Goal: Task Accomplishment & Management: Use online tool/utility

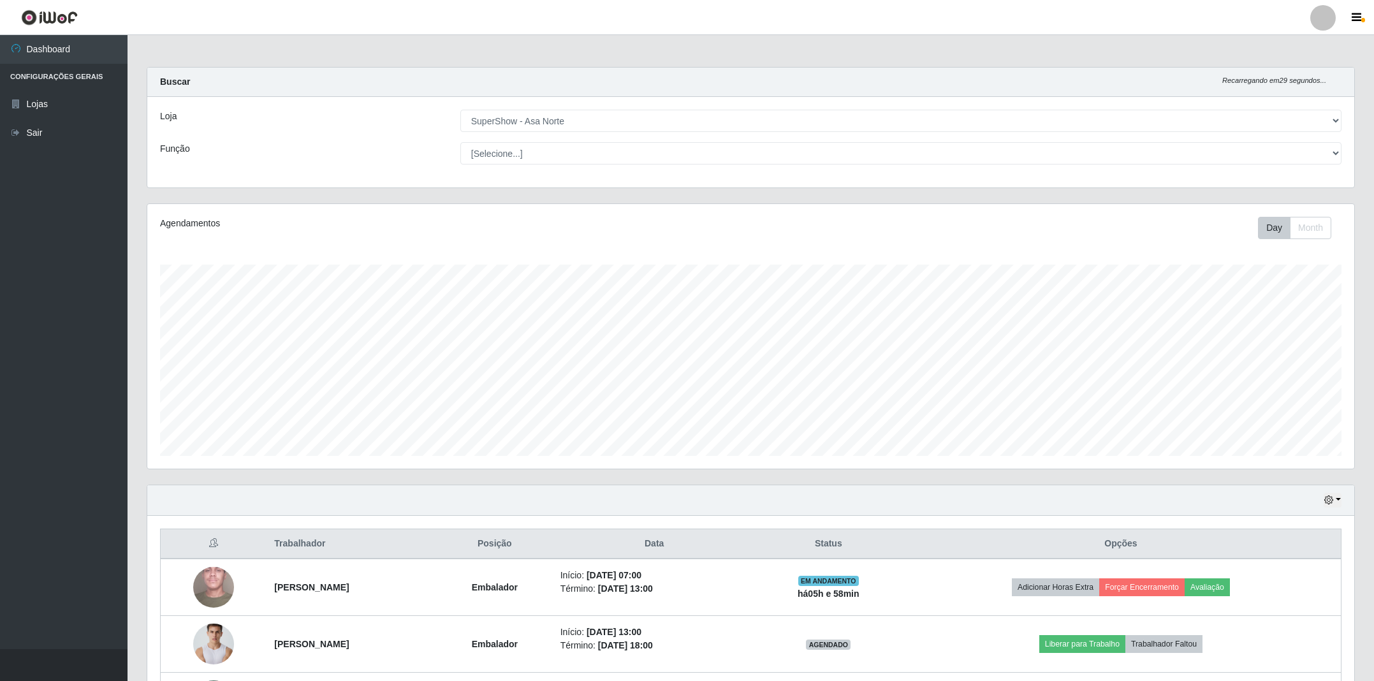
select select "71"
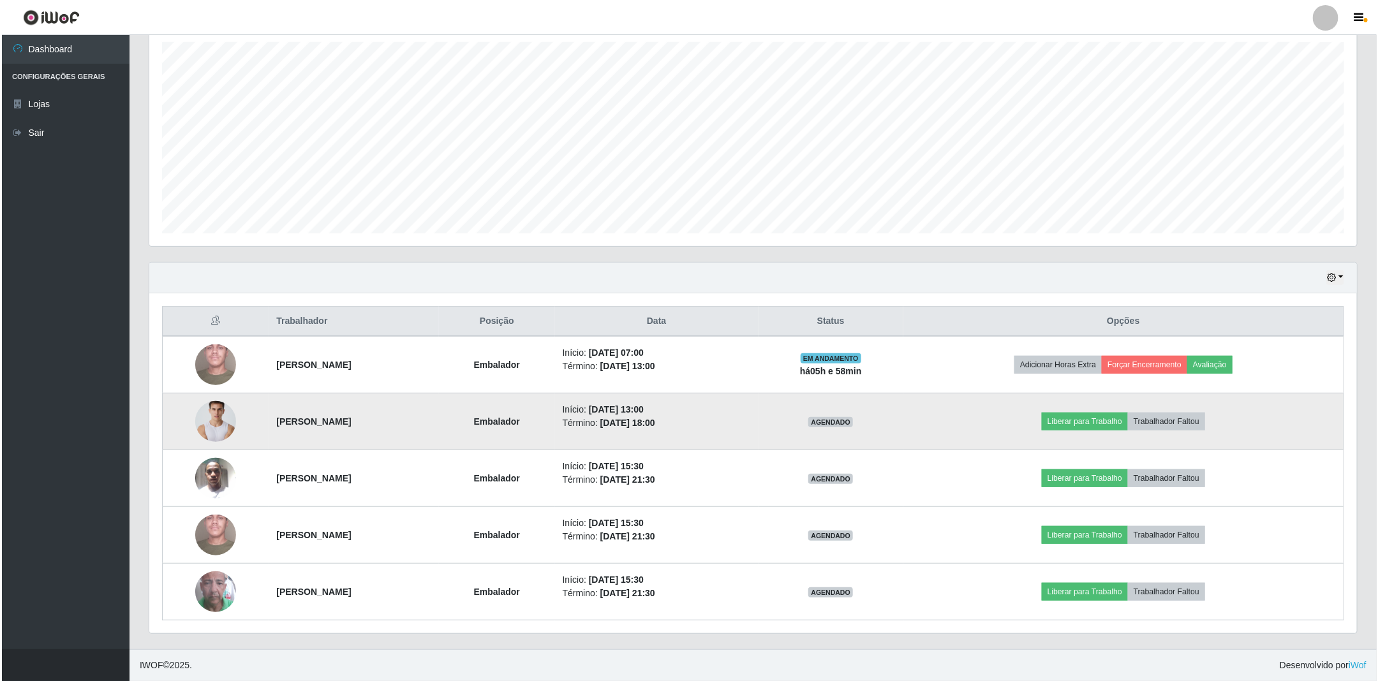
scroll to position [266, 1206]
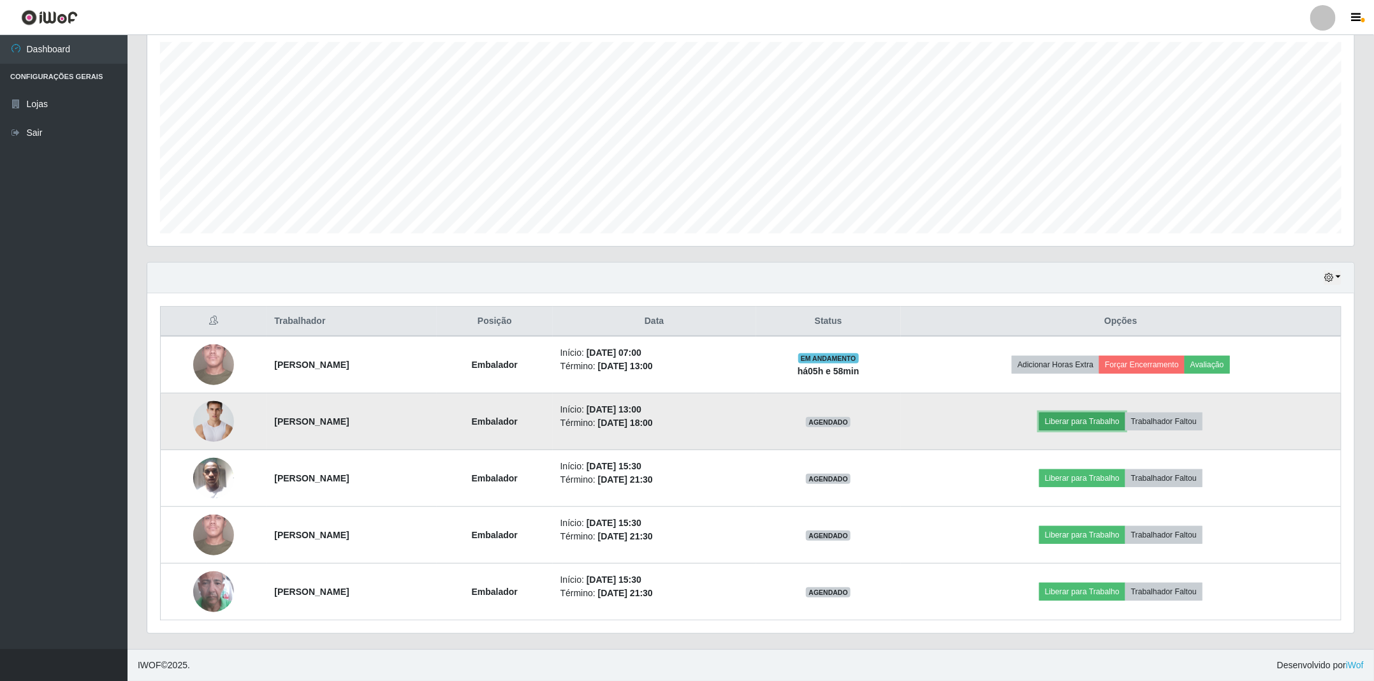
click at [1125, 421] on button "Liberar para Trabalho" at bounding box center [1083, 422] width 86 height 18
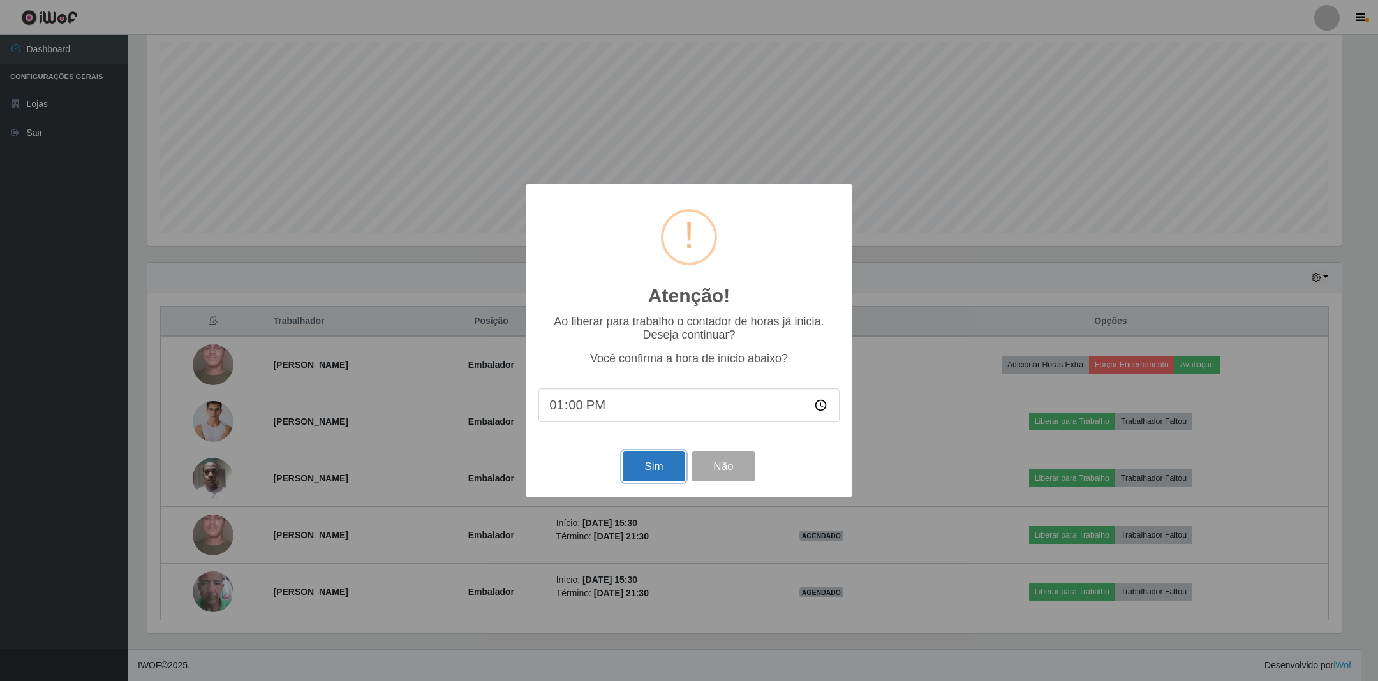
click at [655, 460] on button "Sim" at bounding box center [653, 467] width 62 height 30
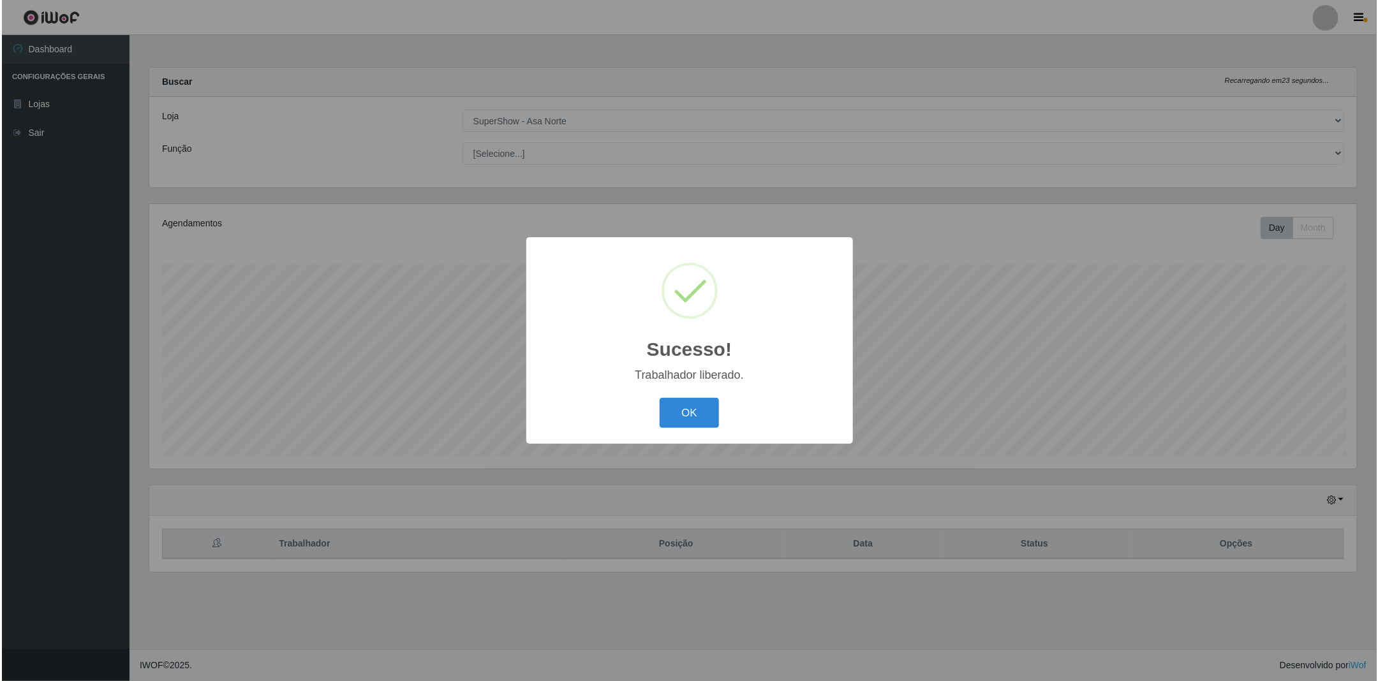
scroll to position [0, 0]
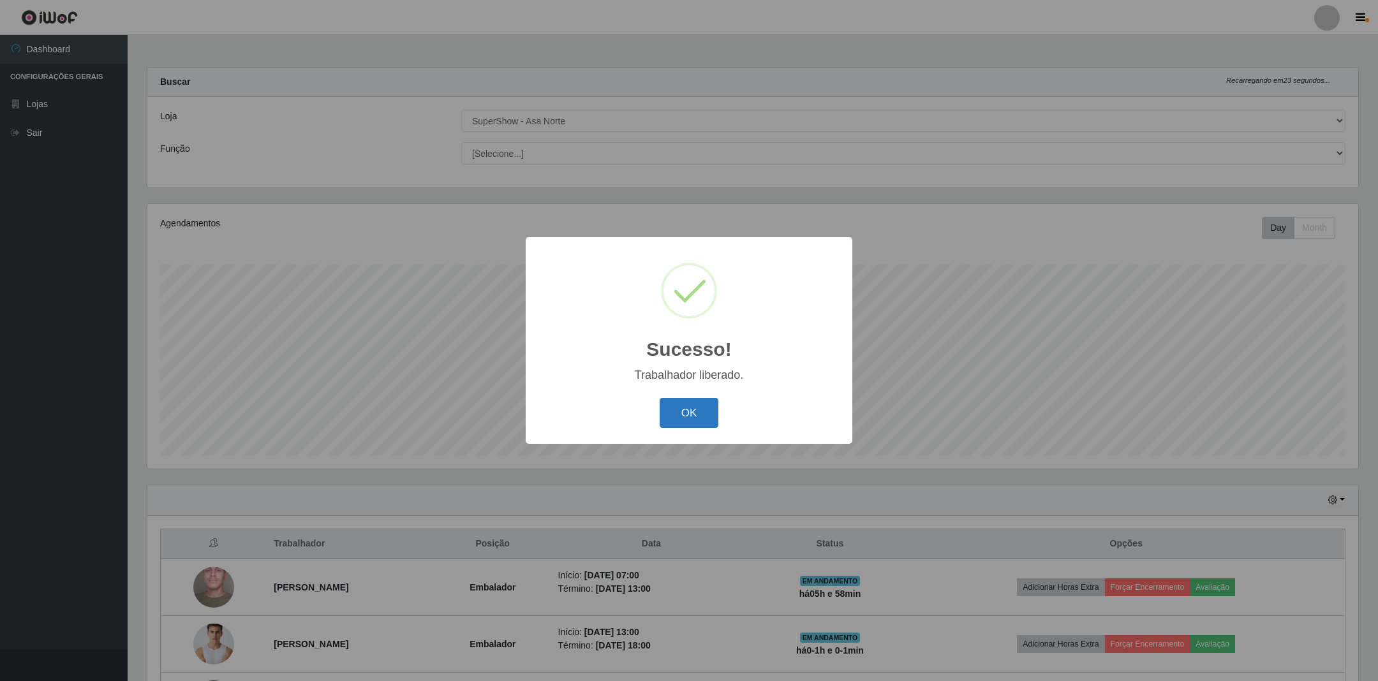
click at [701, 415] on button "OK" at bounding box center [688, 413] width 59 height 30
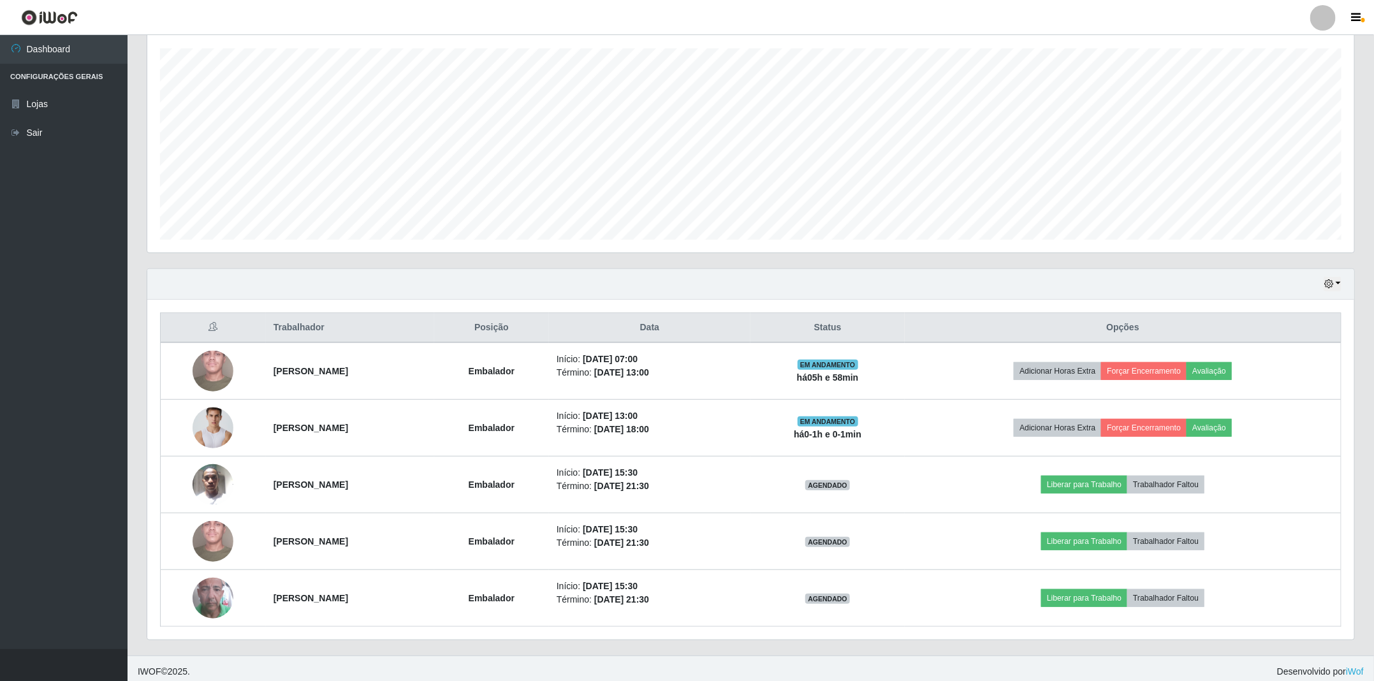
scroll to position [228, 0]
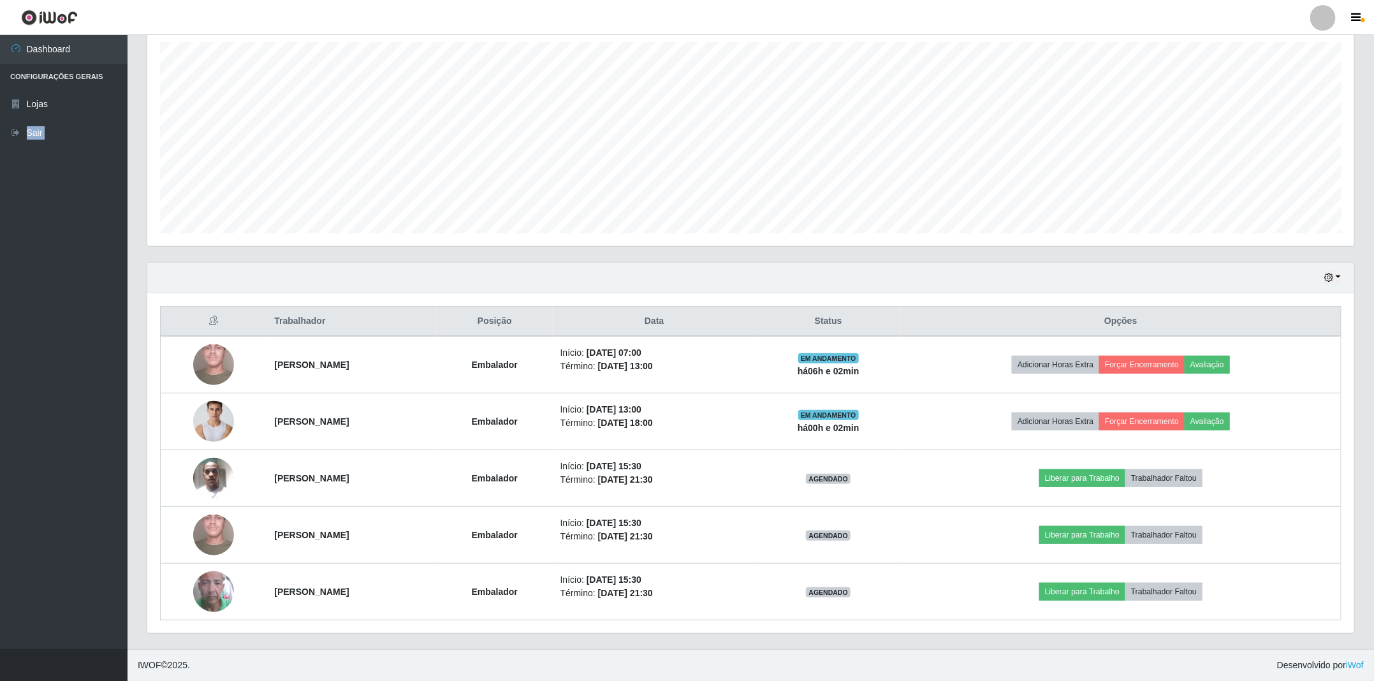
drag, startPoint x: 0, startPoint y: 371, endPoint x: 115, endPoint y: 624, distance: 277.7
click at [6, 680] on html "Perfil Alterar Senha Sair Dashboard Configurações Gerais Lojas Sair Carregando.…" at bounding box center [687, 229] width 1374 height 904
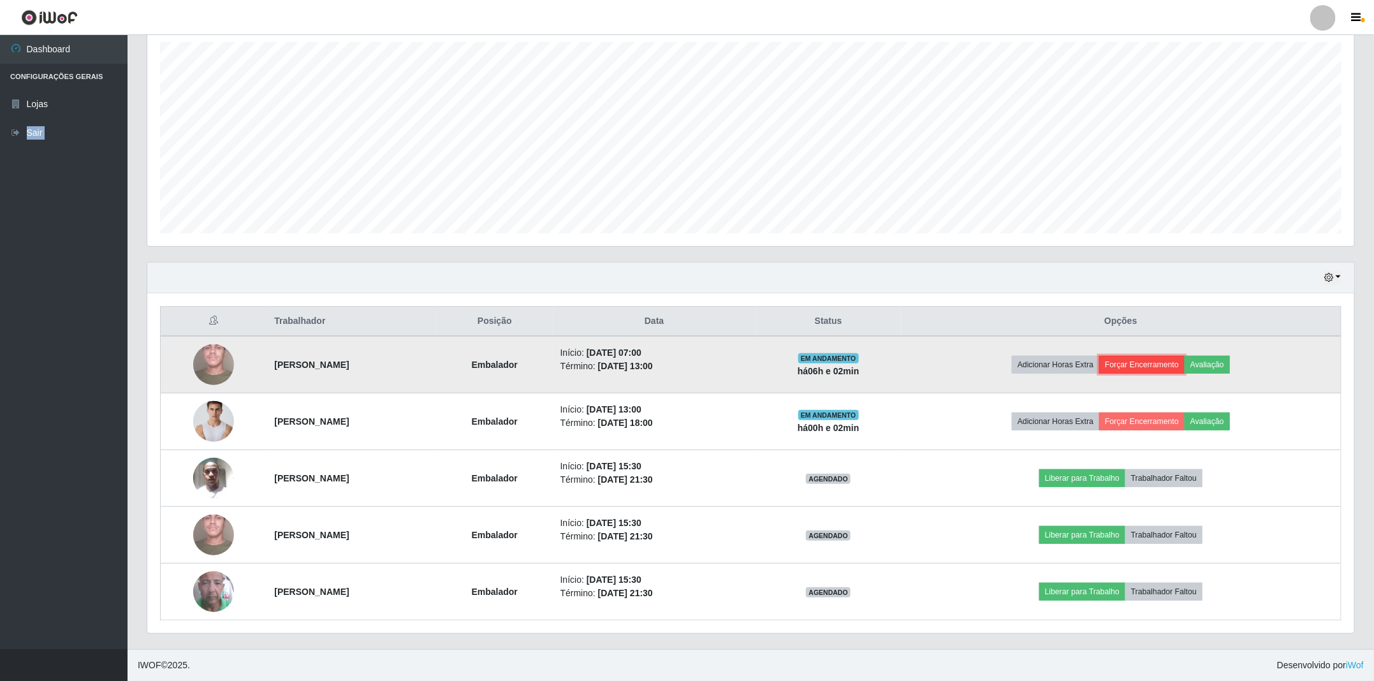
click at [1185, 362] on button "Forçar Encerramento" at bounding box center [1141, 365] width 85 height 18
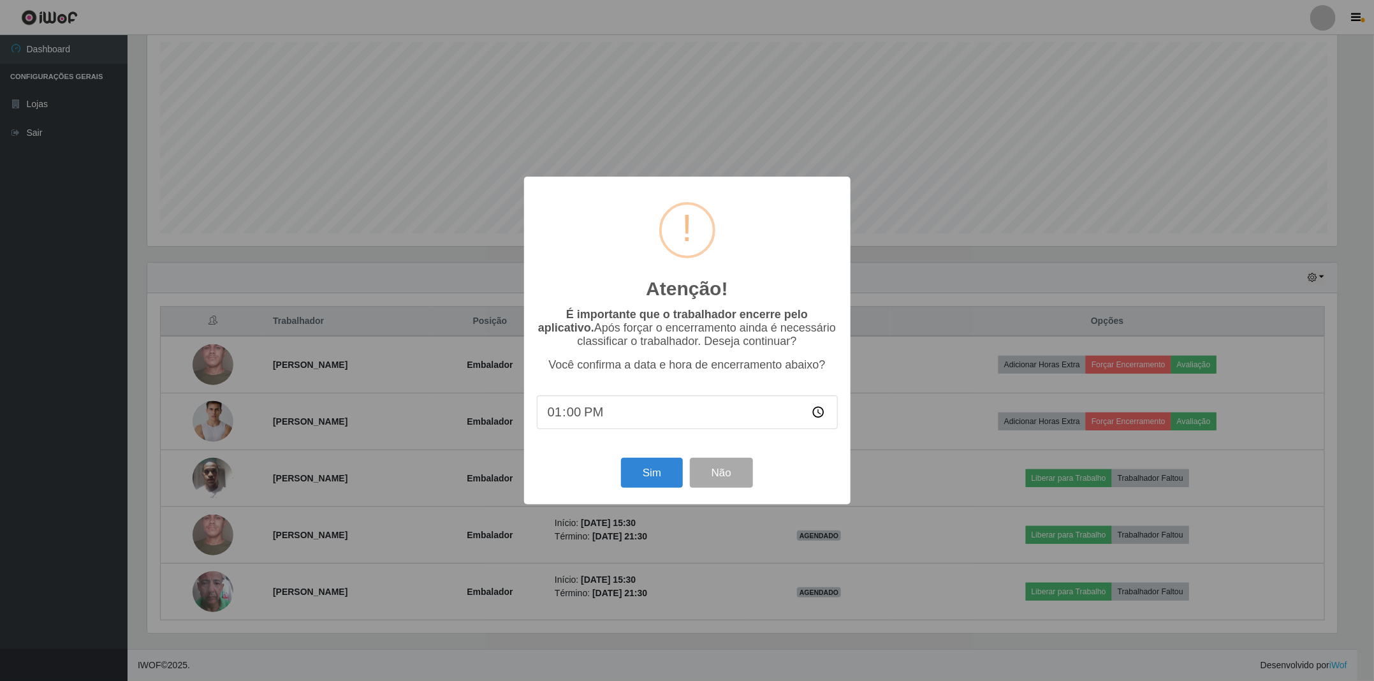
scroll to position [266, 1194]
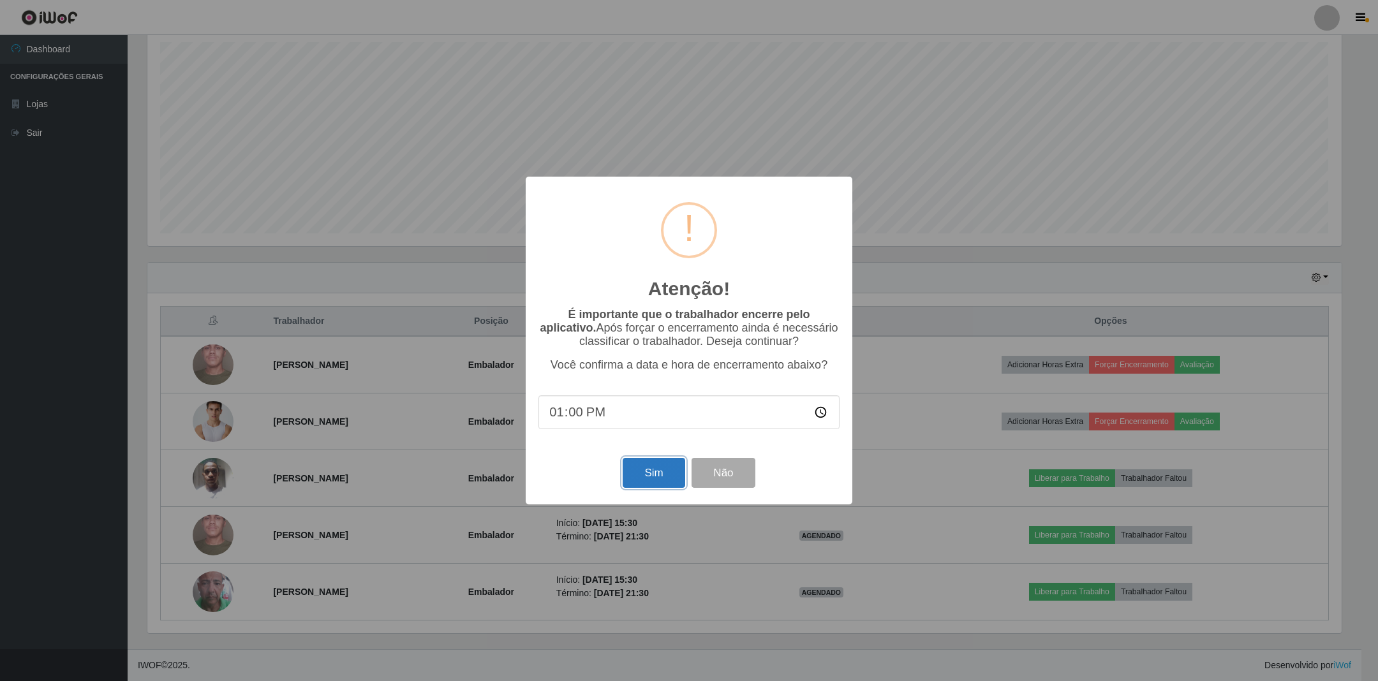
click at [668, 474] on button "Sim" at bounding box center [653, 473] width 62 height 30
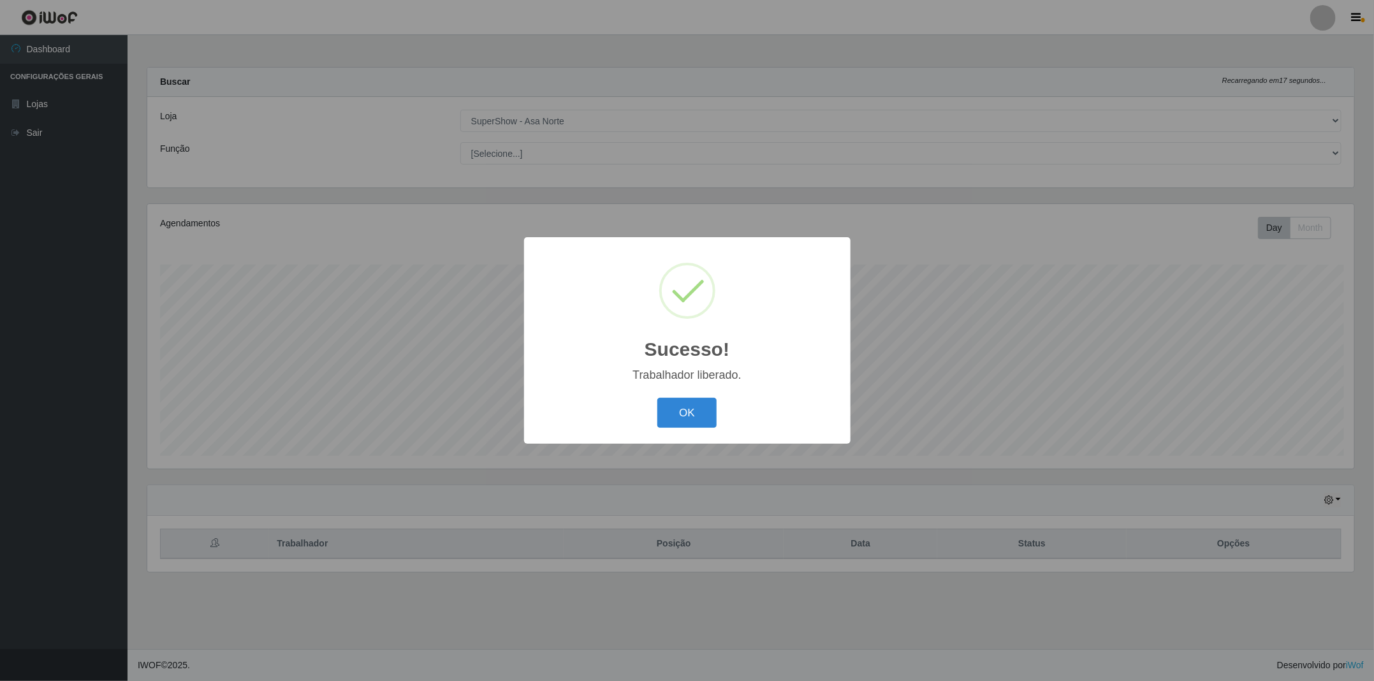
scroll to position [266, 1209]
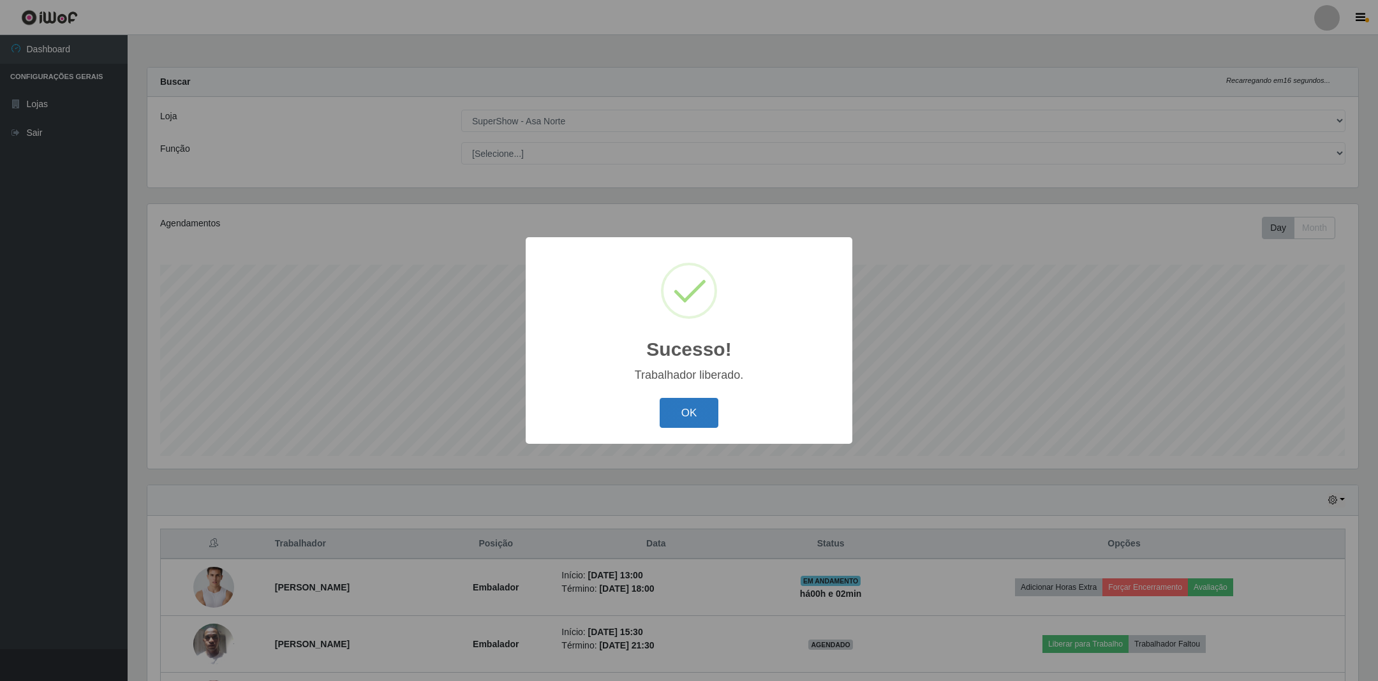
click at [699, 406] on button "OK" at bounding box center [688, 413] width 59 height 30
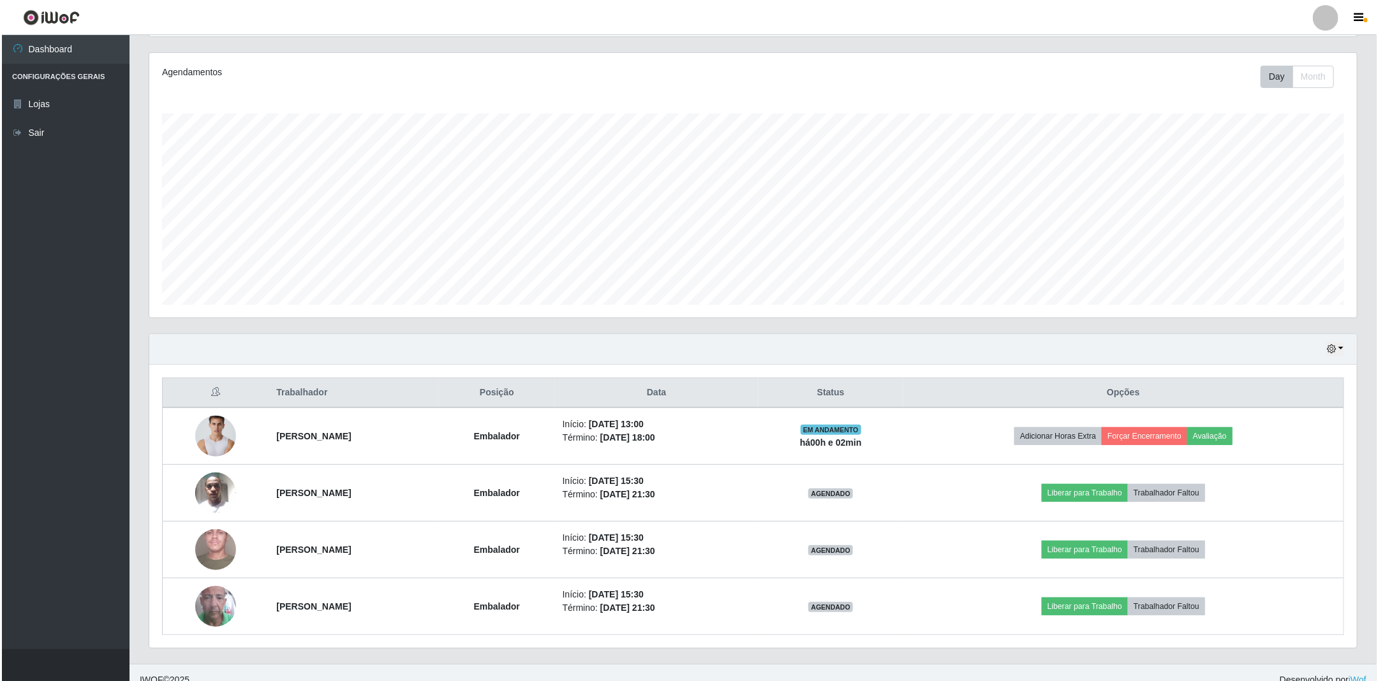
scroll to position [170, 0]
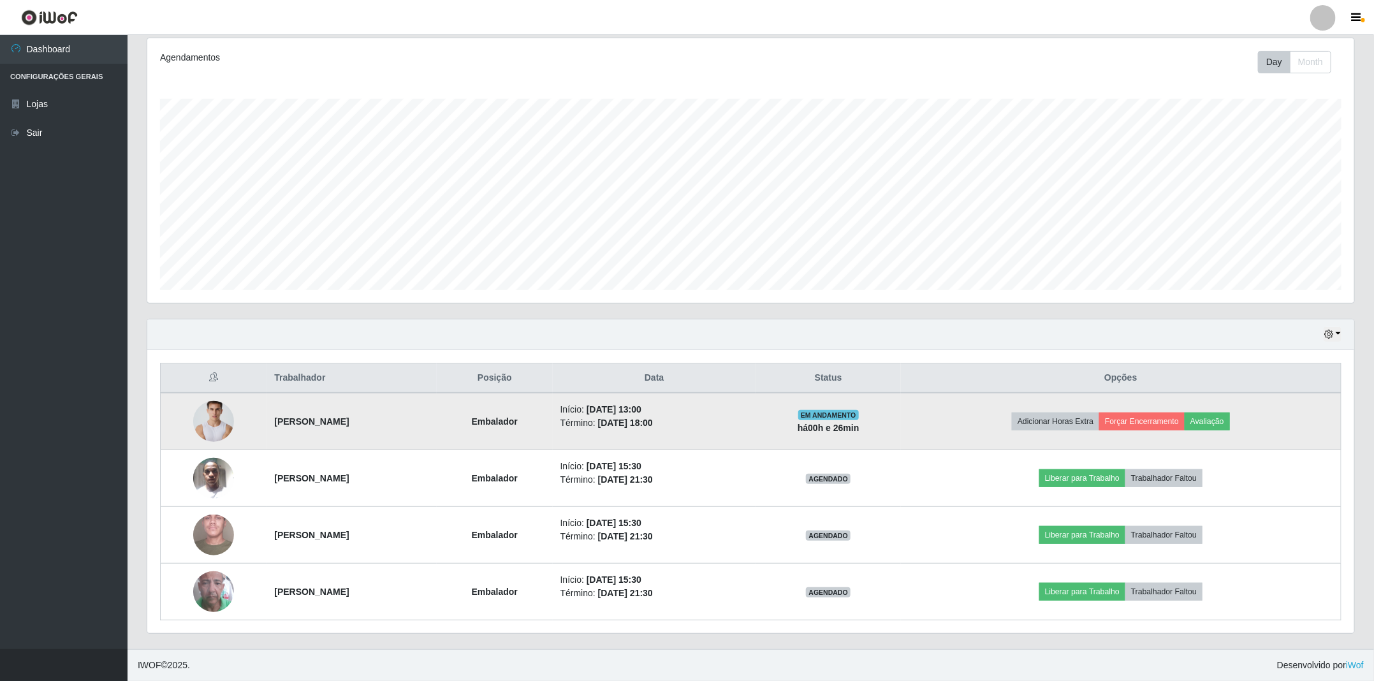
click at [212, 429] on img at bounding box center [213, 421] width 41 height 61
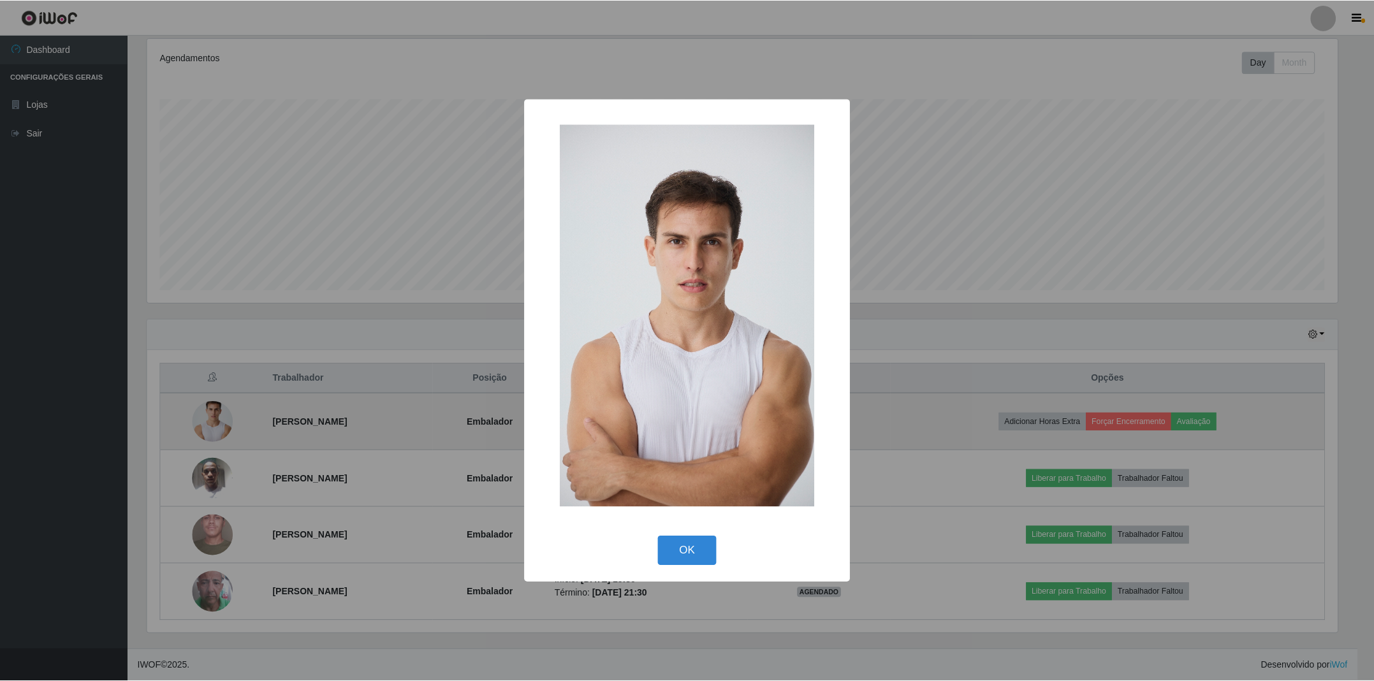
scroll to position [266, 1194]
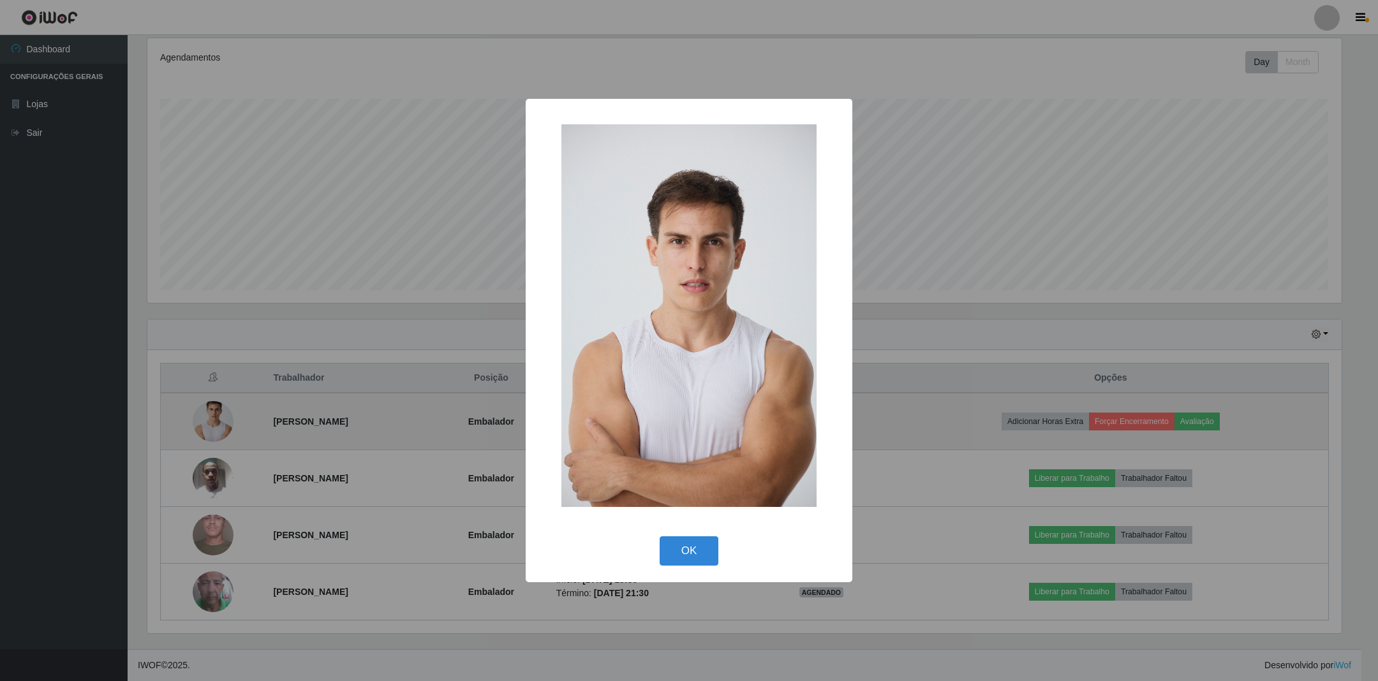
click at [659, 536] on button "OK" at bounding box center [688, 551] width 59 height 30
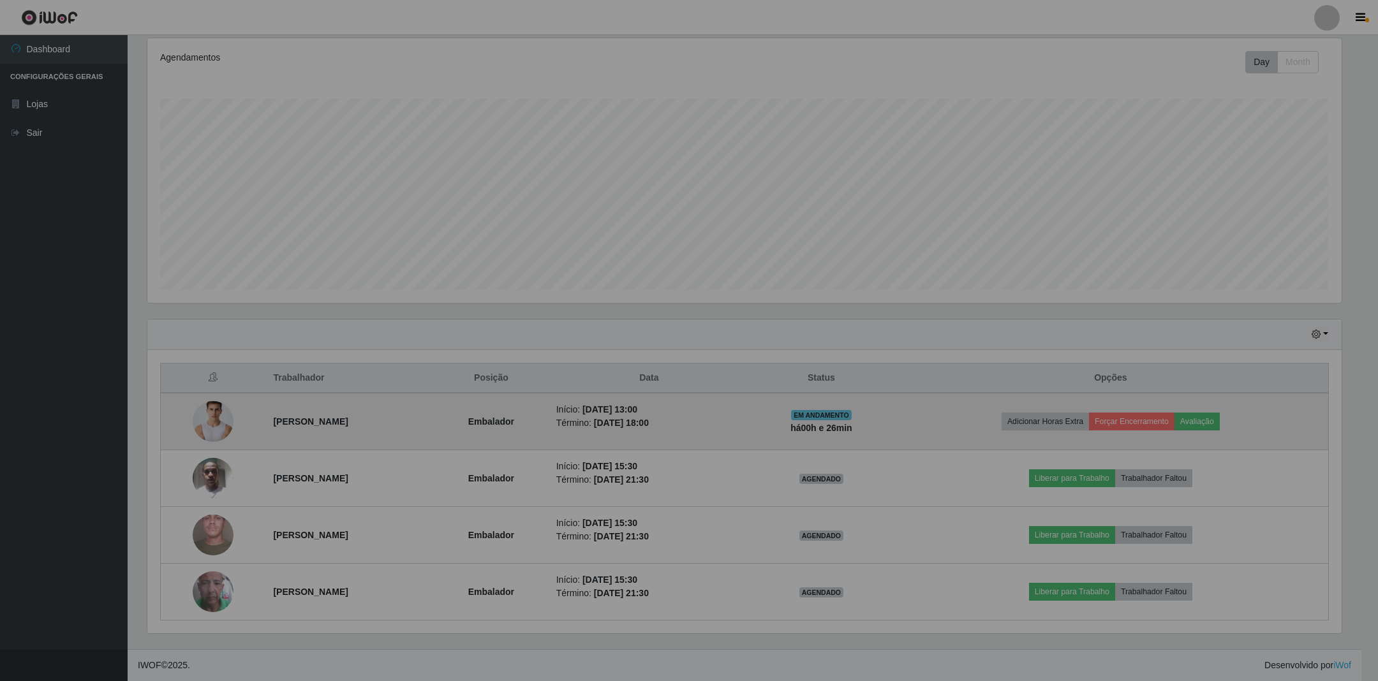
scroll to position [266, 1206]
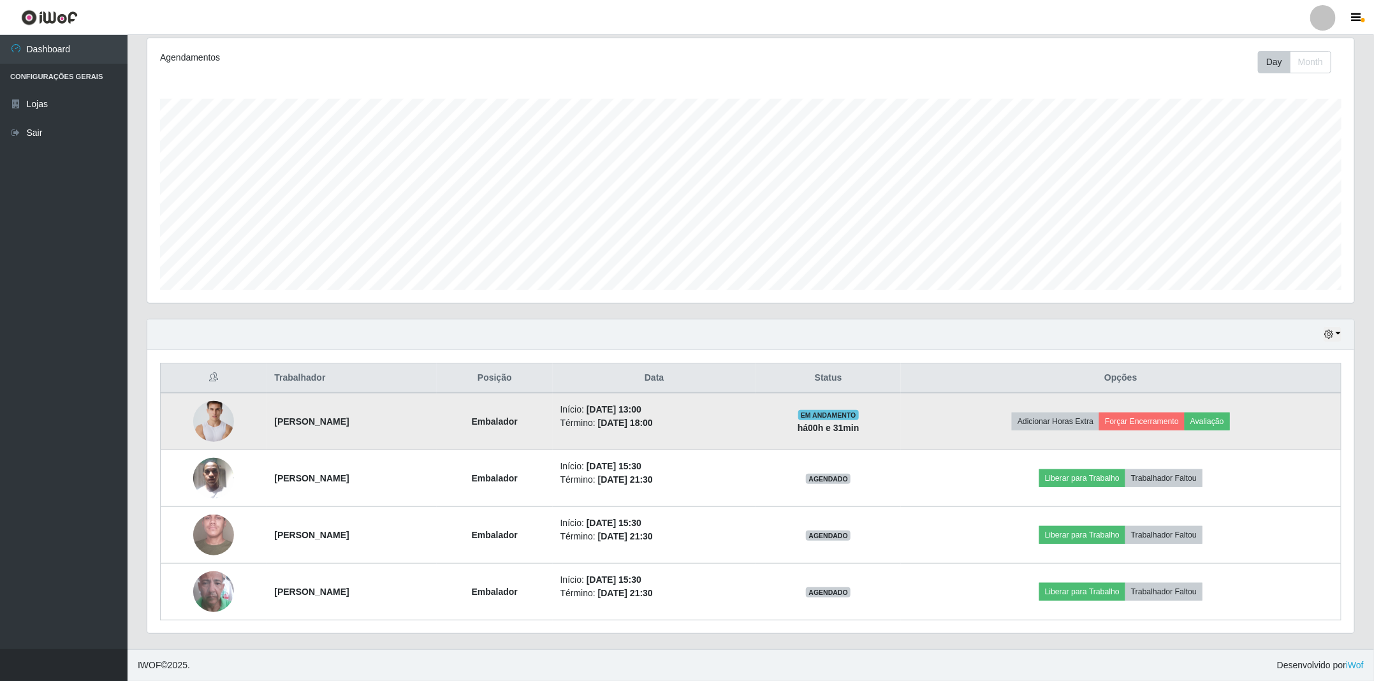
click at [196, 420] on img at bounding box center [213, 421] width 41 height 61
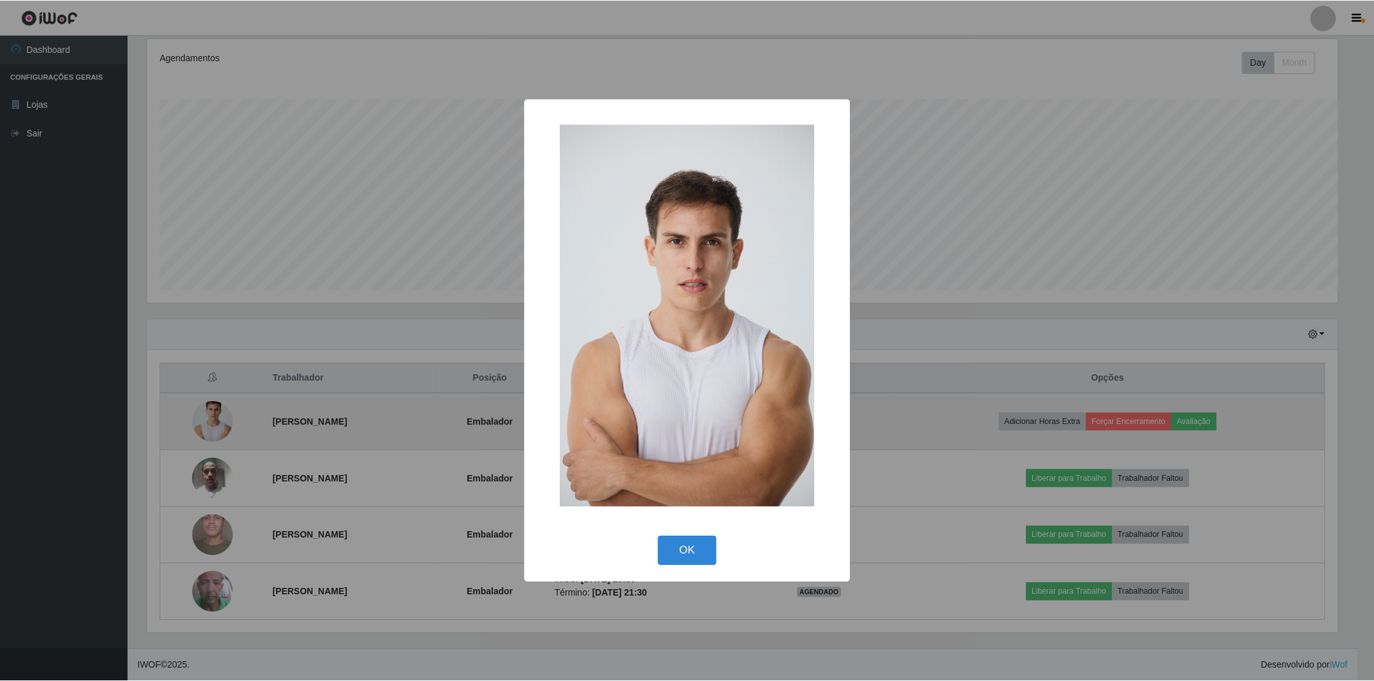
scroll to position [266, 1194]
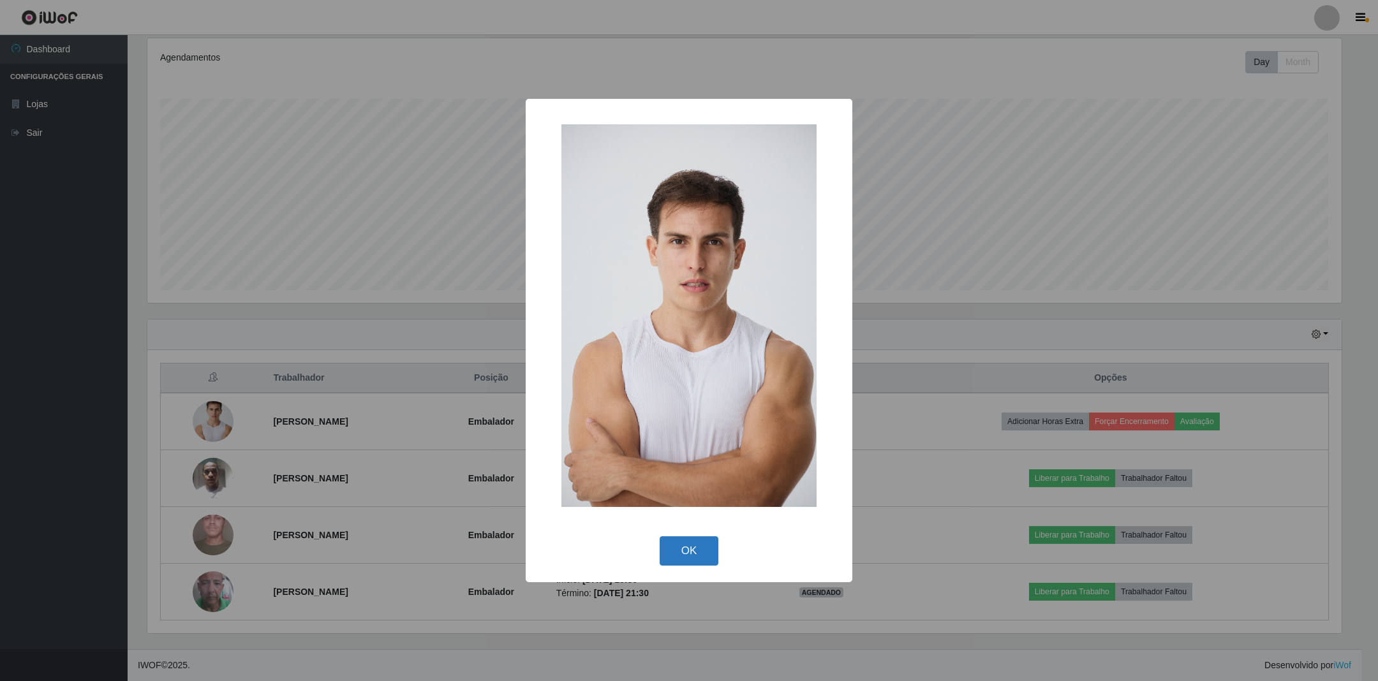
click at [695, 561] on button "OK" at bounding box center [688, 551] width 59 height 30
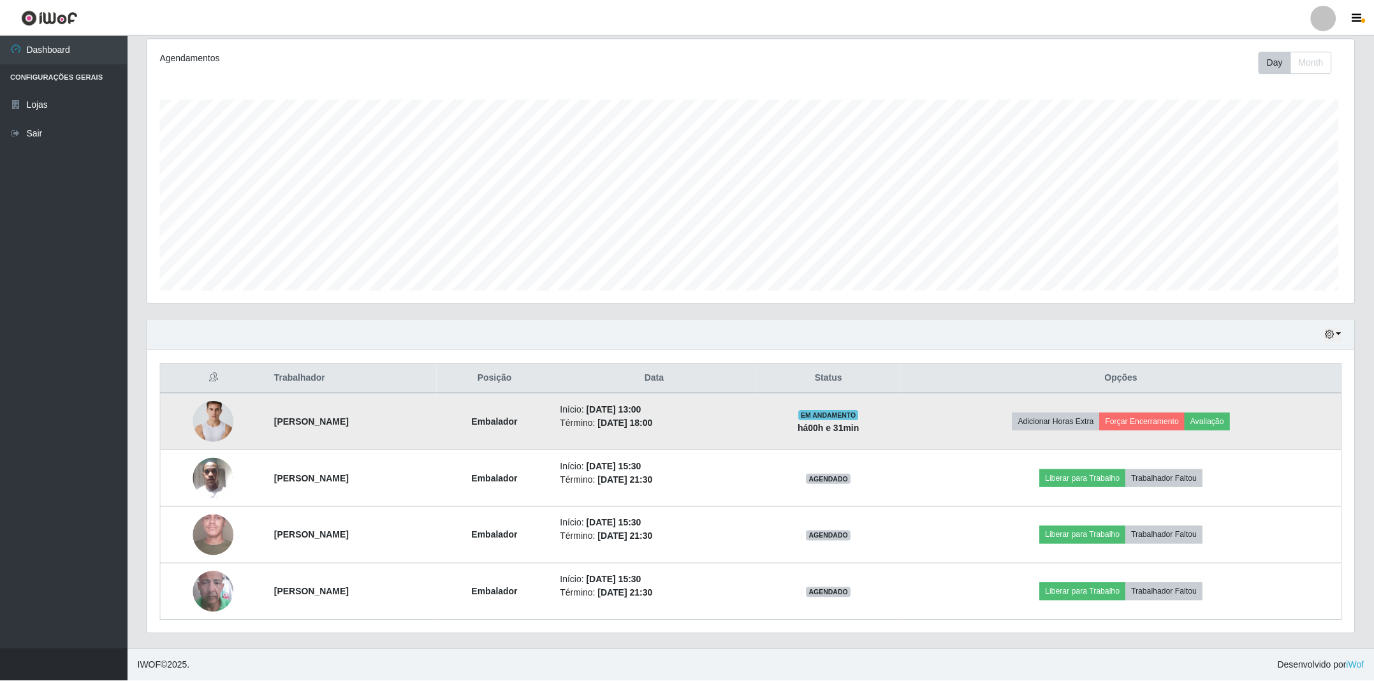
scroll to position [266, 1206]
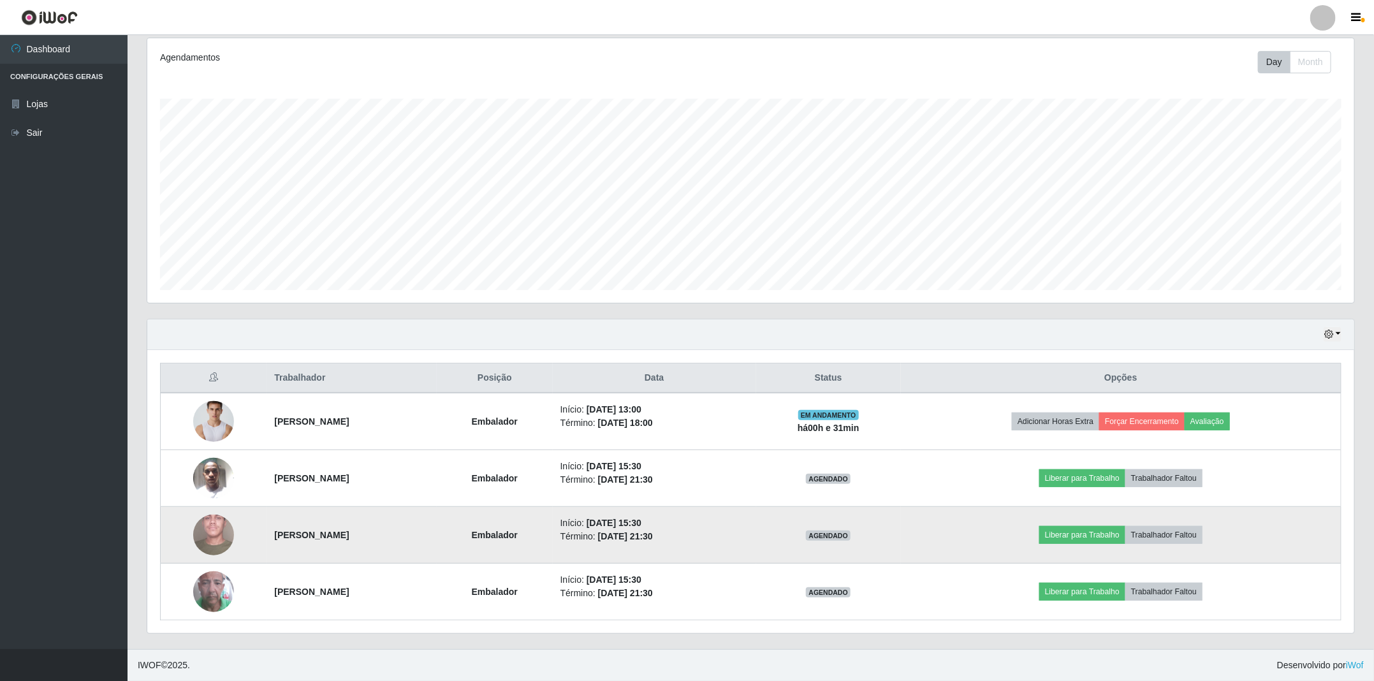
click at [211, 540] on img at bounding box center [213, 535] width 41 height 91
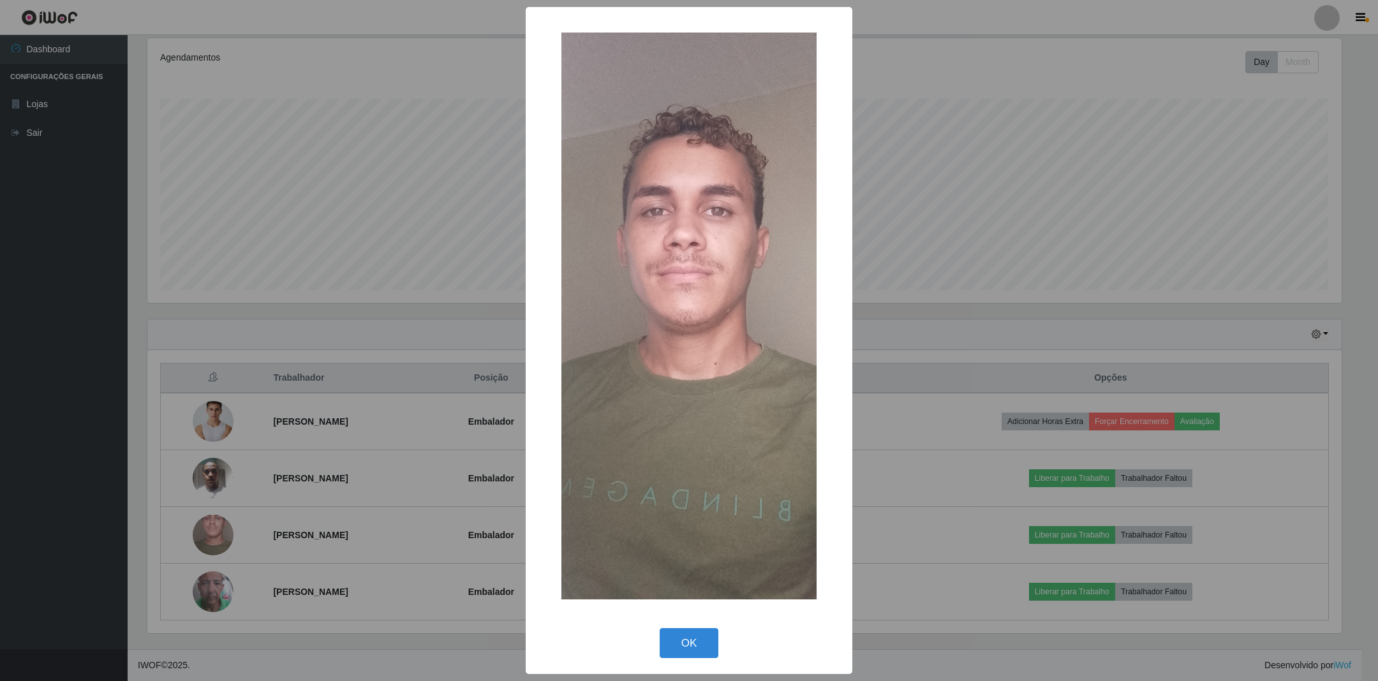
click at [211, 534] on div "× OK Cancel" at bounding box center [689, 340] width 1378 height 681
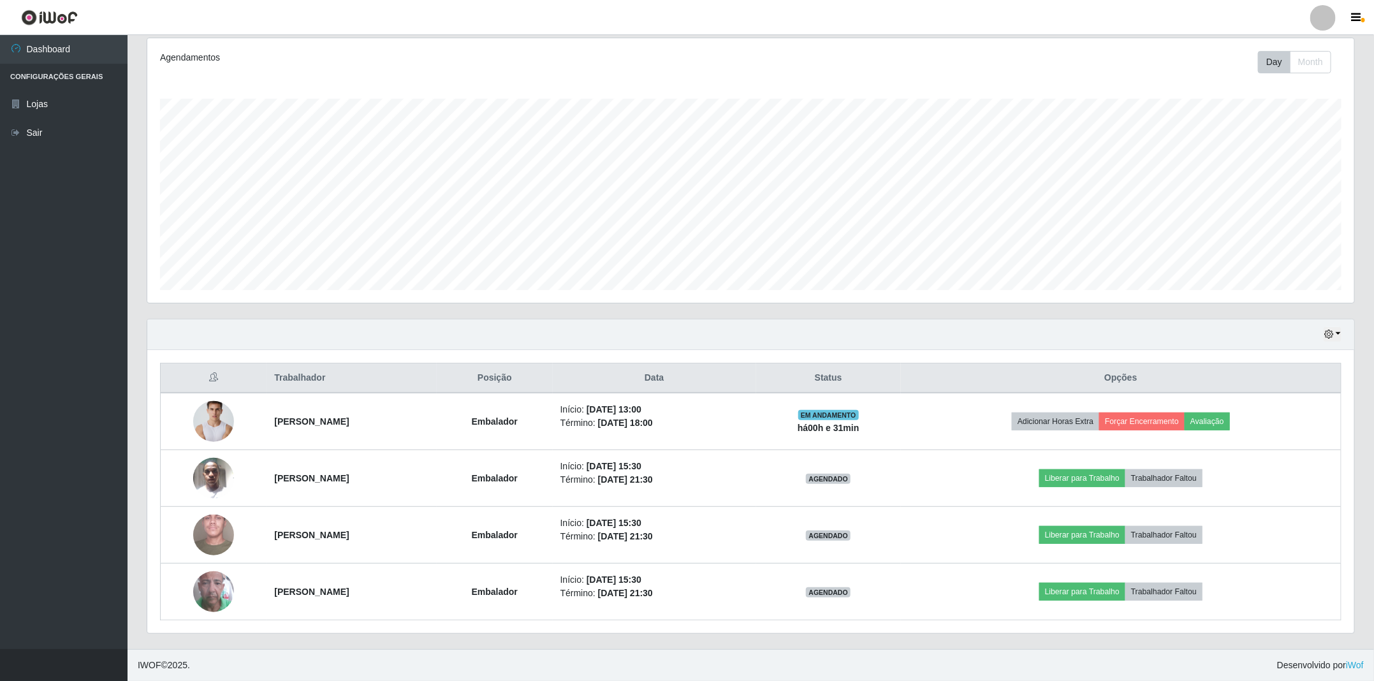
scroll to position [266, 1206]
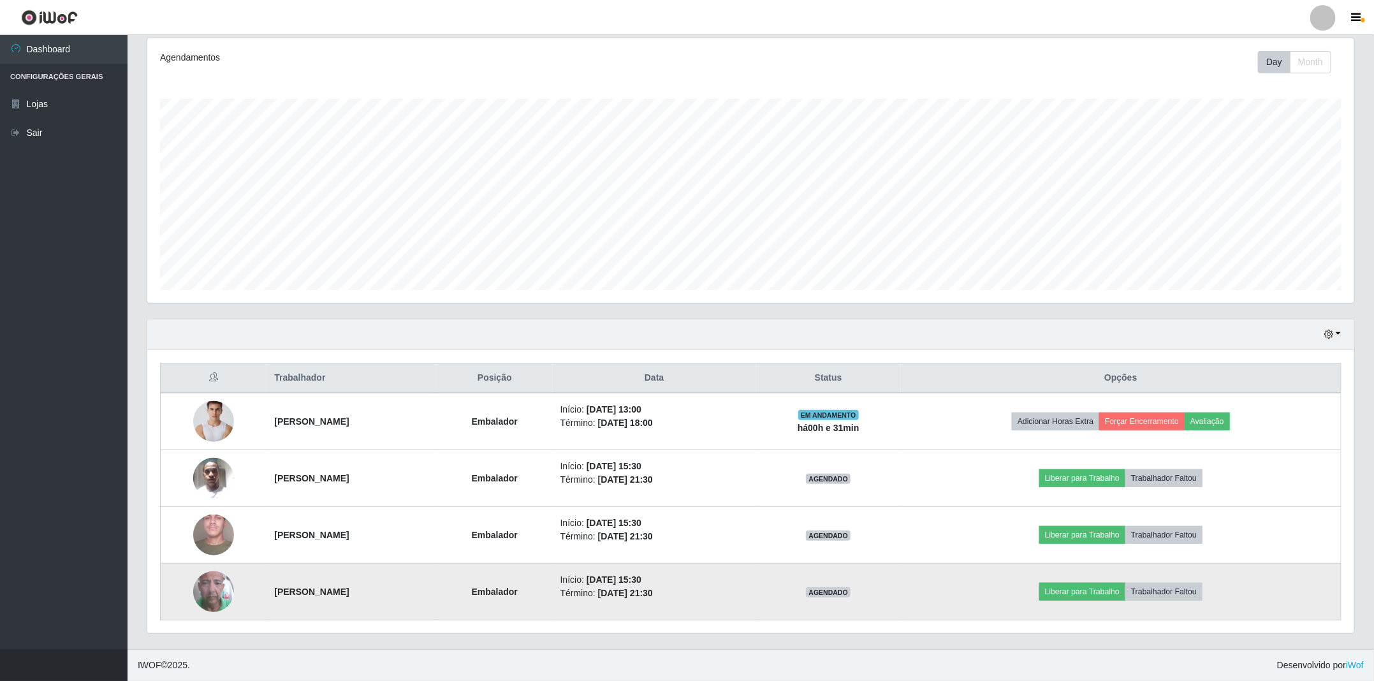
click at [218, 580] on img at bounding box center [213, 591] width 41 height 73
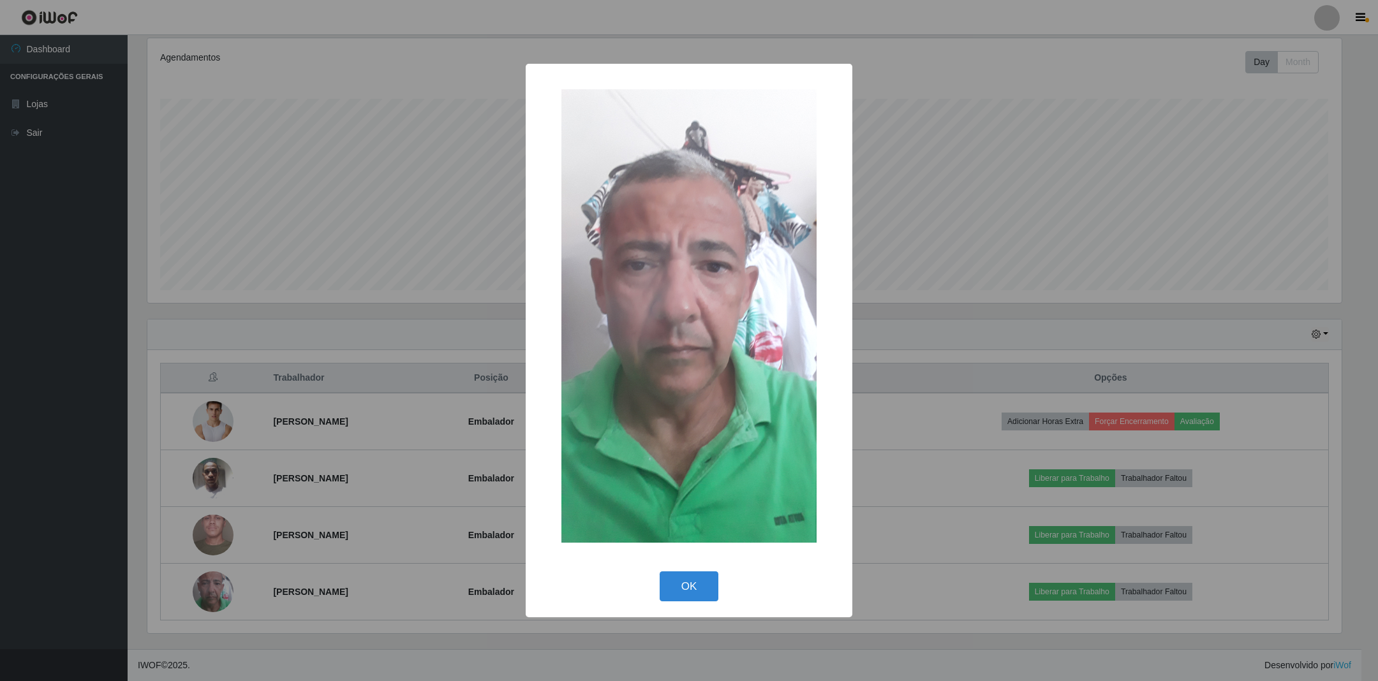
click at [217, 580] on div "× OK Cancel" at bounding box center [689, 340] width 1378 height 681
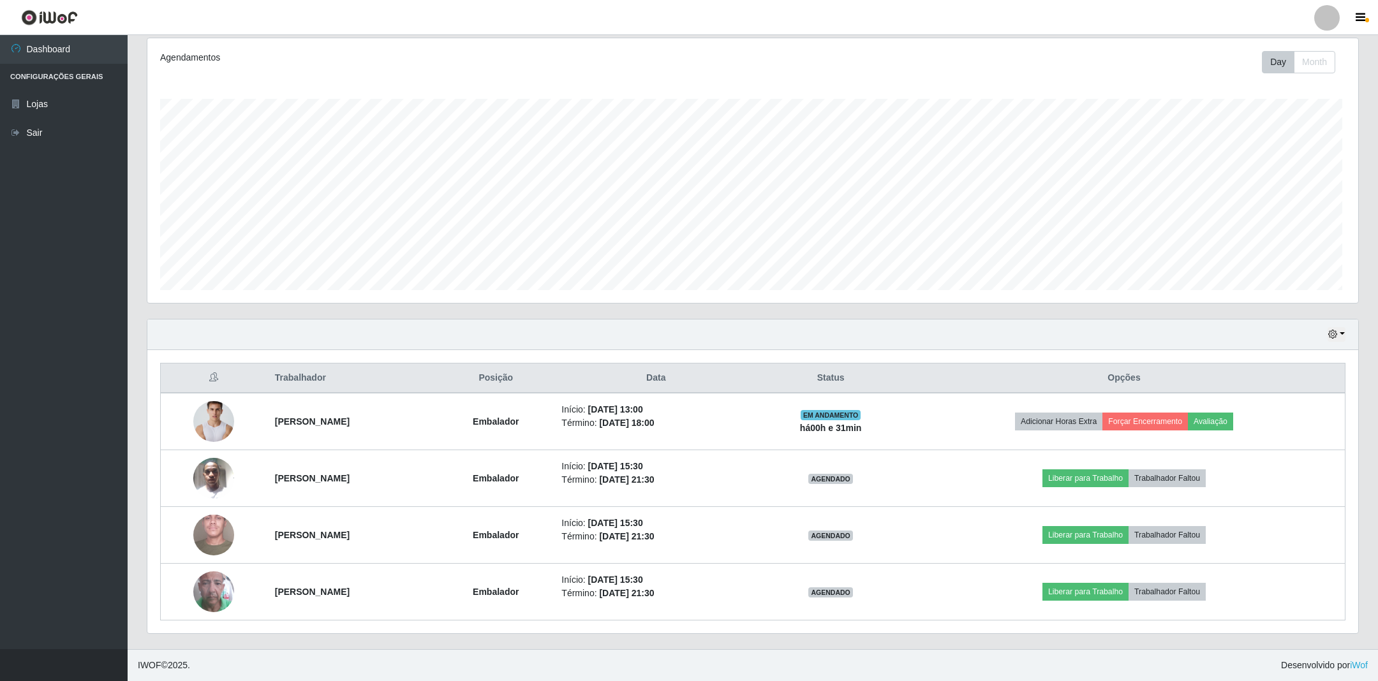
scroll to position [266, 1206]
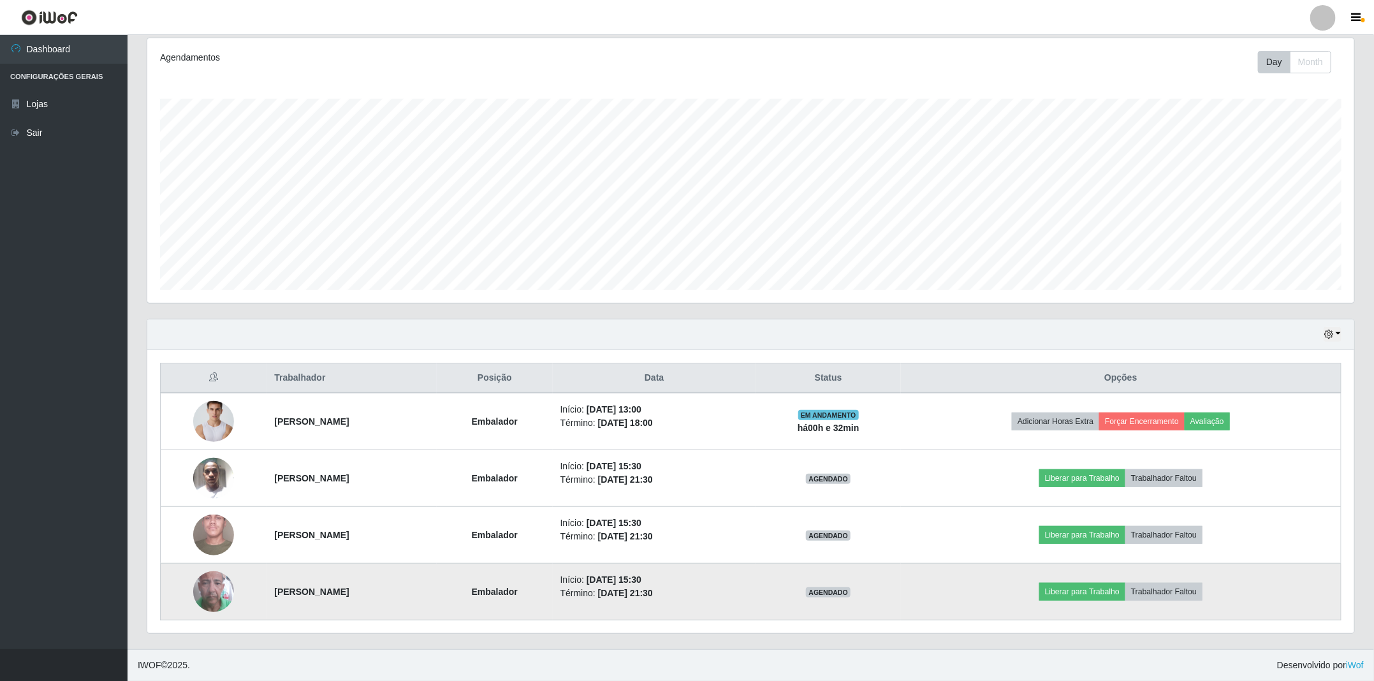
click at [209, 586] on img at bounding box center [213, 591] width 41 height 73
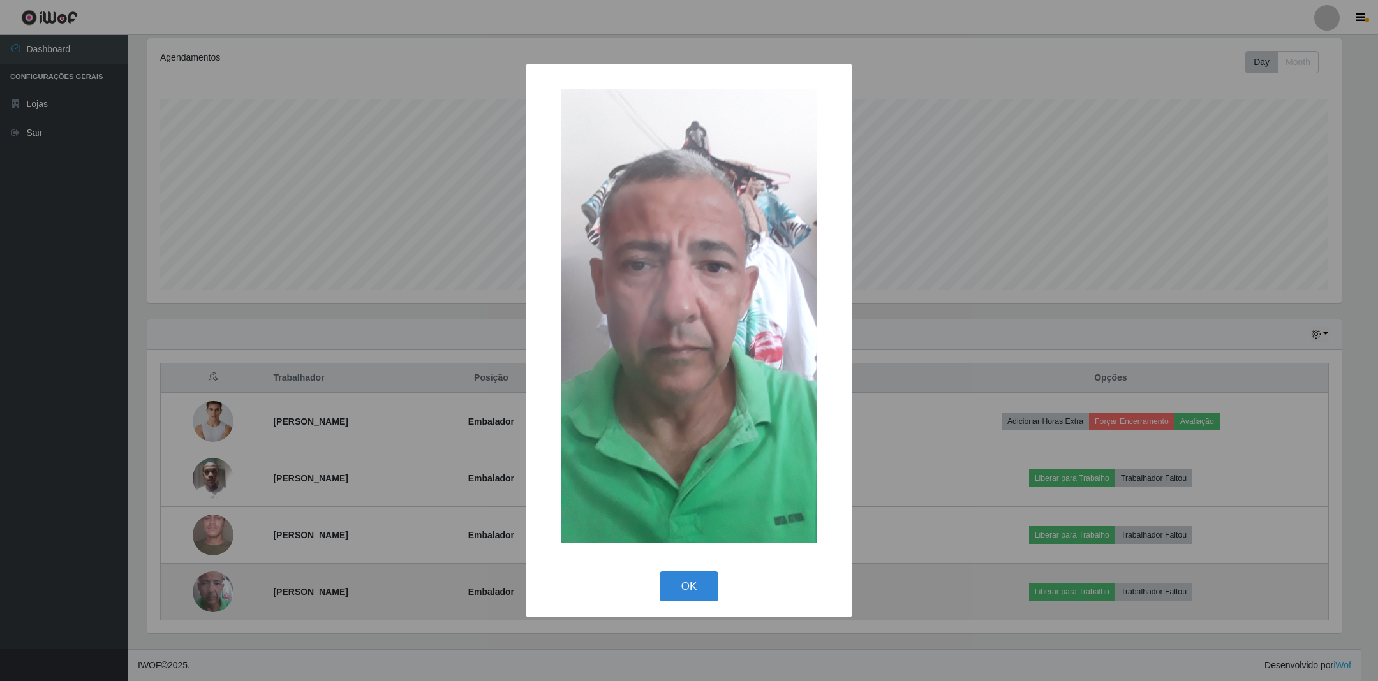
click at [209, 586] on div "× OK Cancel" at bounding box center [689, 340] width 1378 height 681
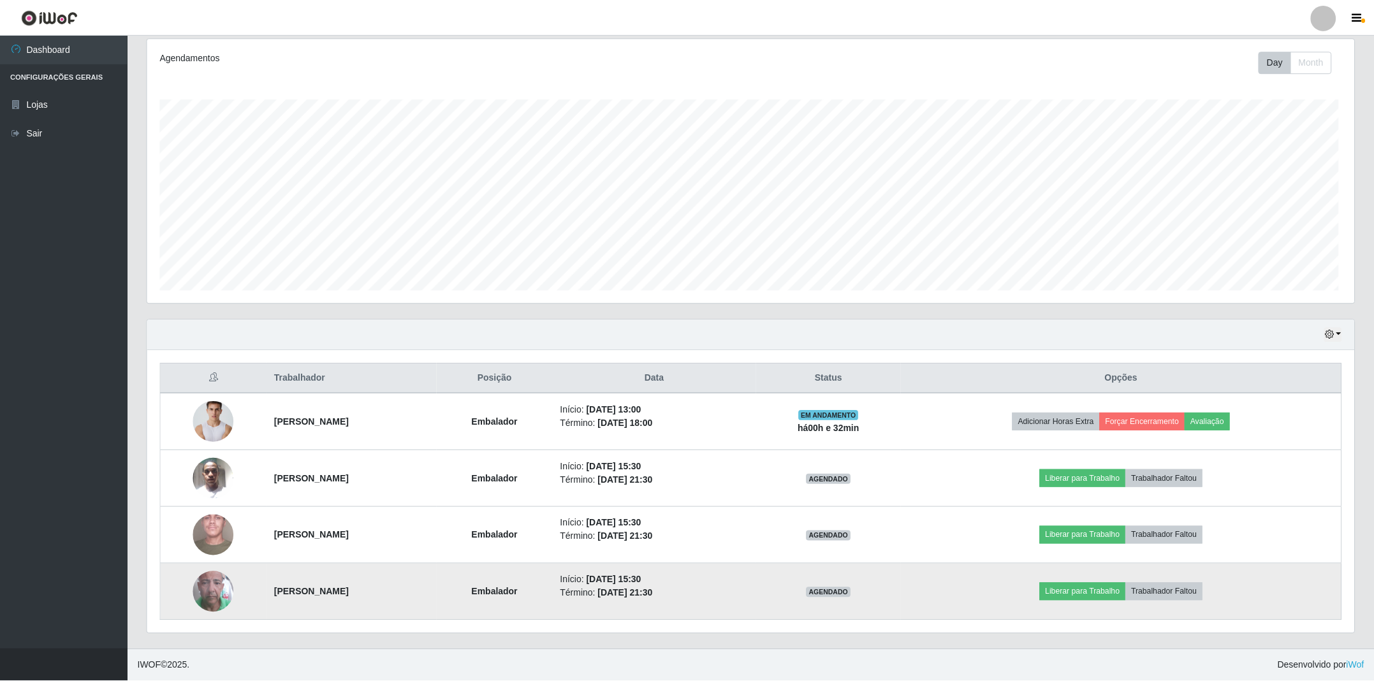
scroll to position [266, 1206]
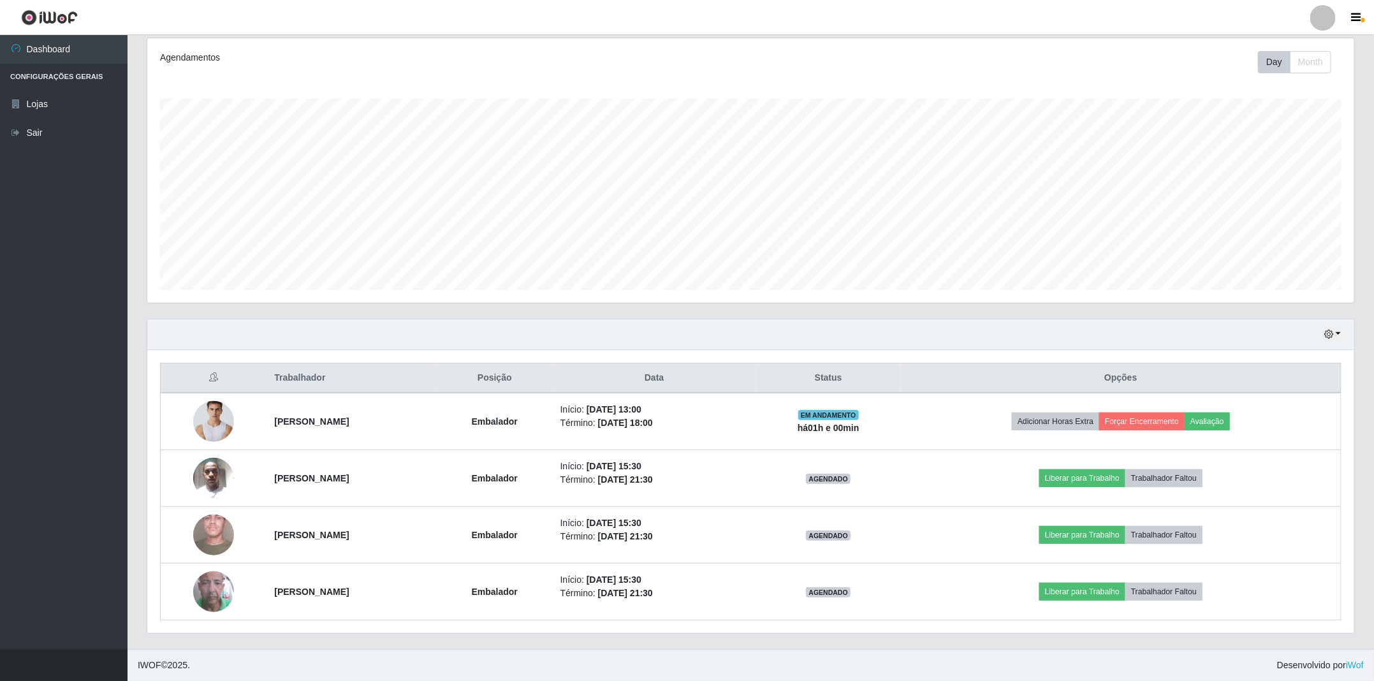
click at [113, 586] on ul "Dashboard Configurações Gerais Lojas Sair" at bounding box center [64, 342] width 128 height 614
